Goal: Task Accomplishment & Management: Use online tool/utility

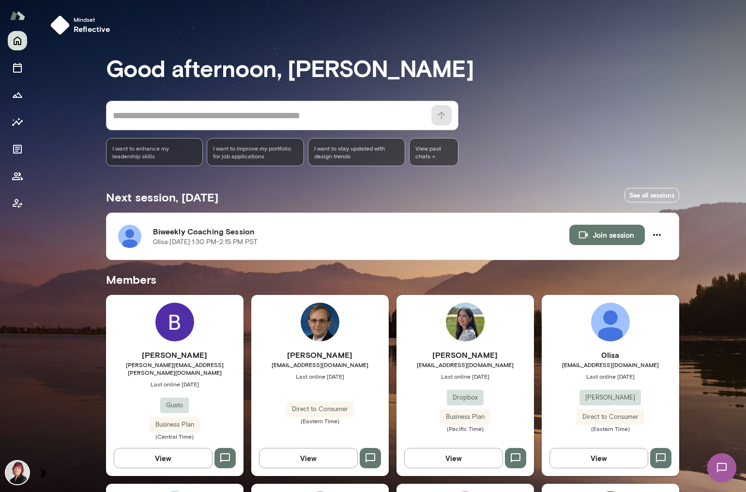
click at [596, 448] on button "View" at bounding box center [598, 458] width 99 height 20
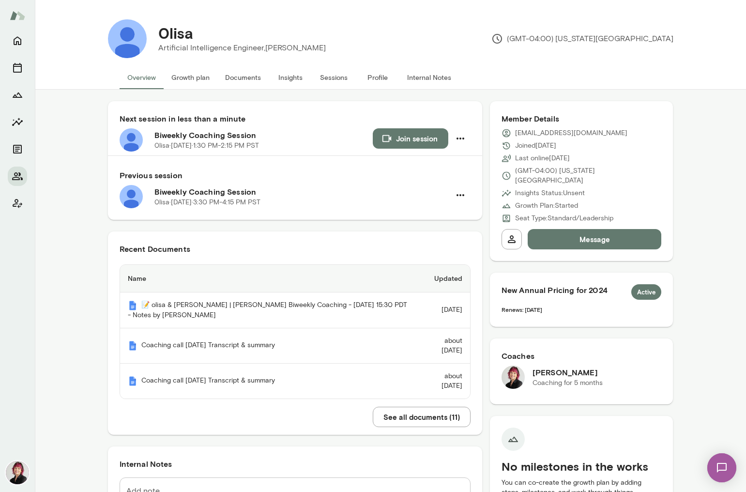
click at [415, 136] on button "Join session" at bounding box center [411, 138] width 76 height 20
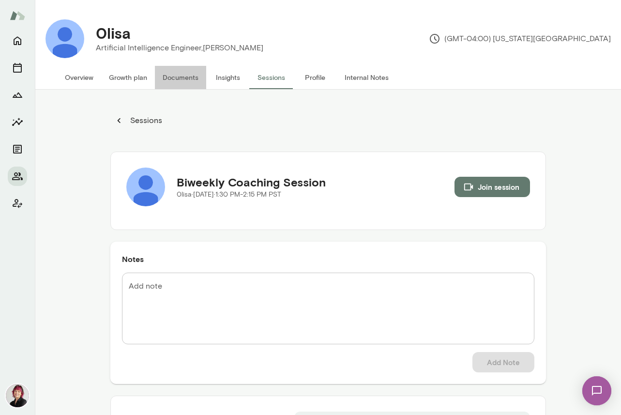
click at [181, 77] on button "Documents" at bounding box center [180, 77] width 51 height 23
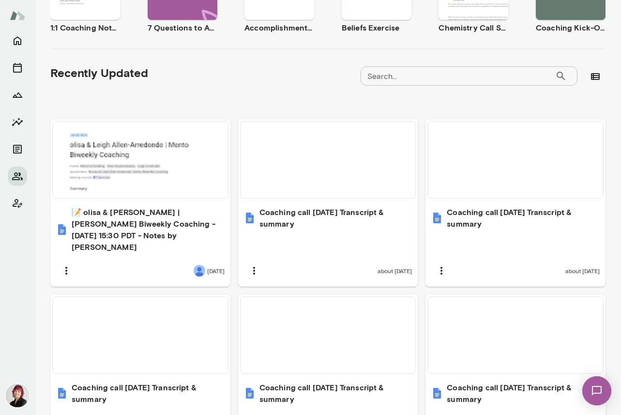
scroll to position [255, 0]
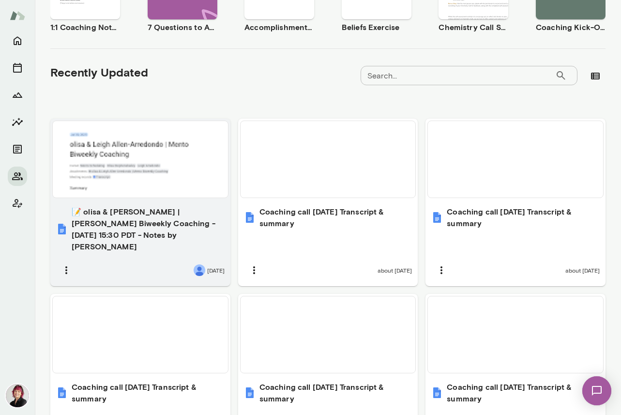
click at [165, 224] on h6 "📝 olisa & [PERSON_NAME] | [PERSON_NAME] Biweekly Coaching - [DATE] 15:30 PDT - …" at bounding box center [148, 229] width 153 height 46
